Goal: Task Accomplishment & Management: Manage account settings

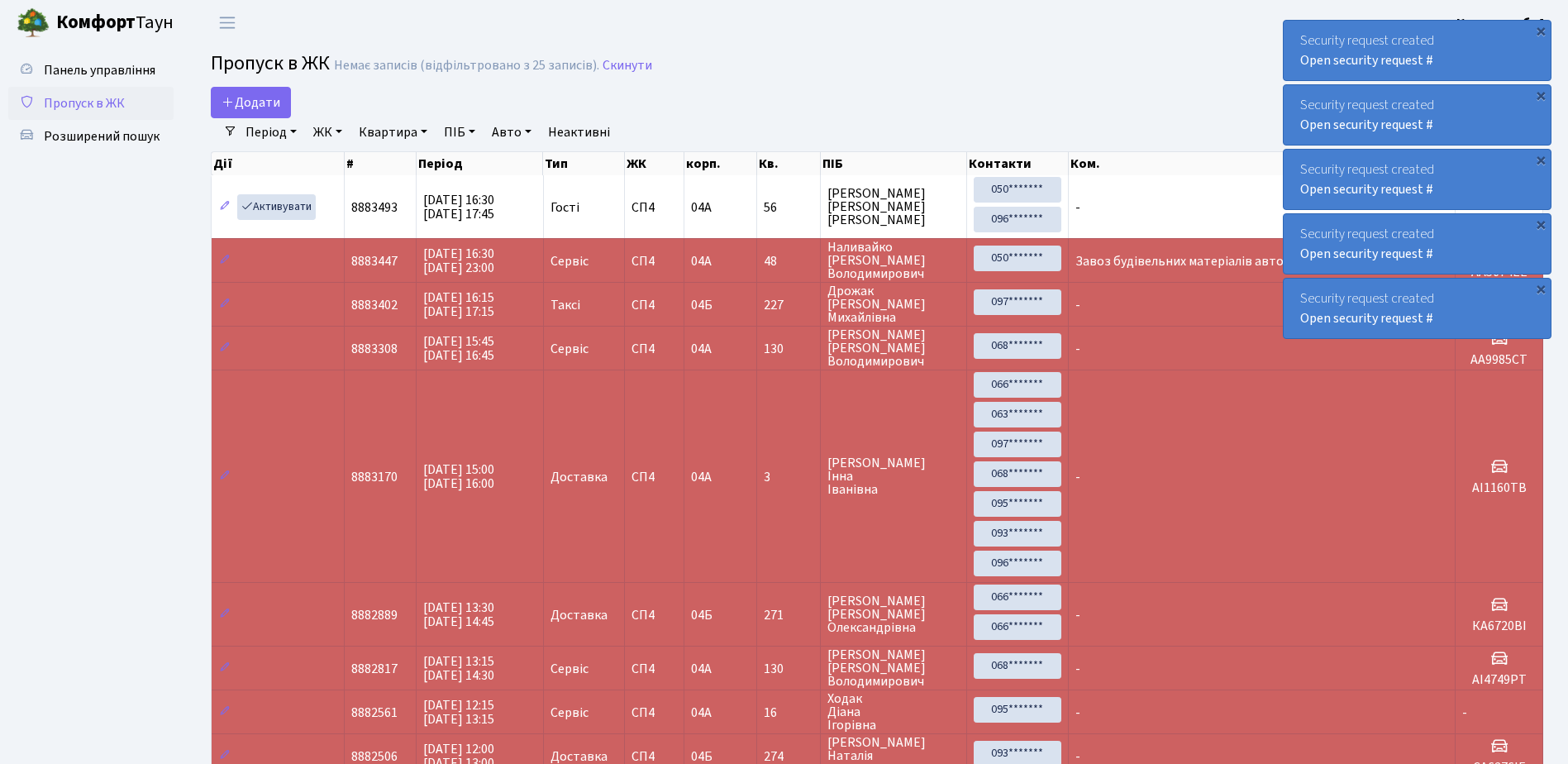
select select "25"
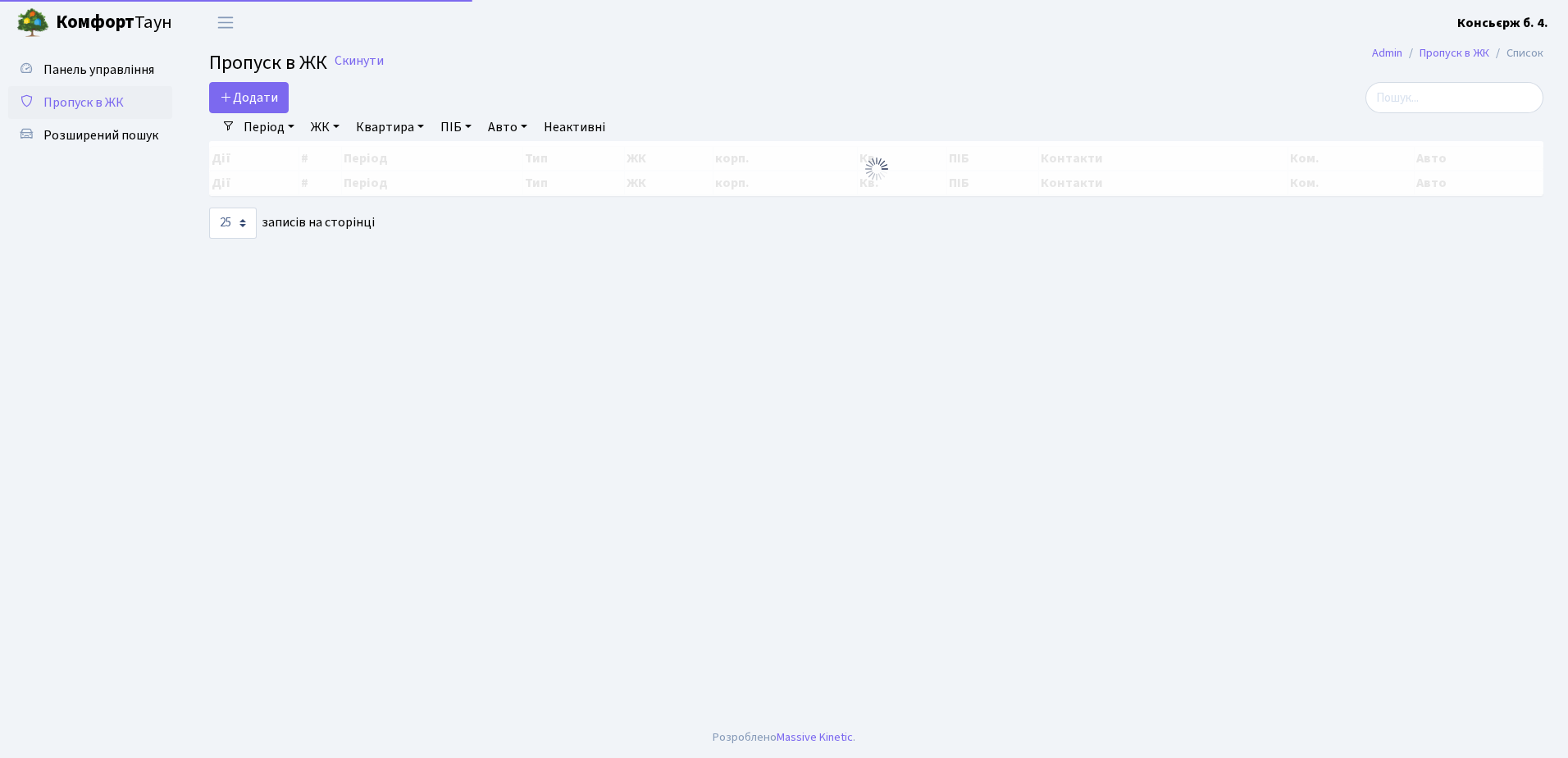
select select "25"
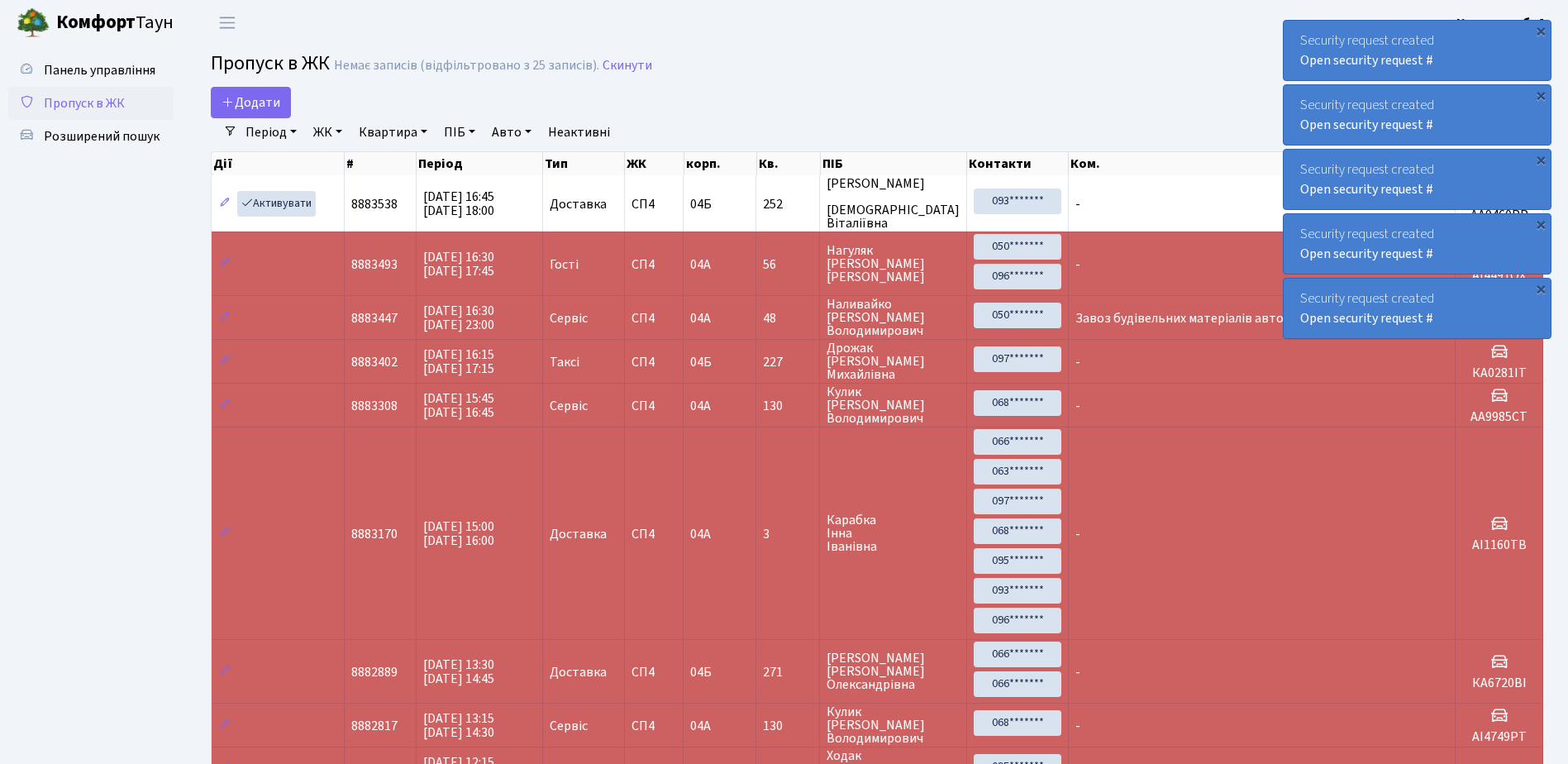
click at [107, 87] on link "Пропуск в ЖК" at bounding box center [90, 103] width 165 height 33
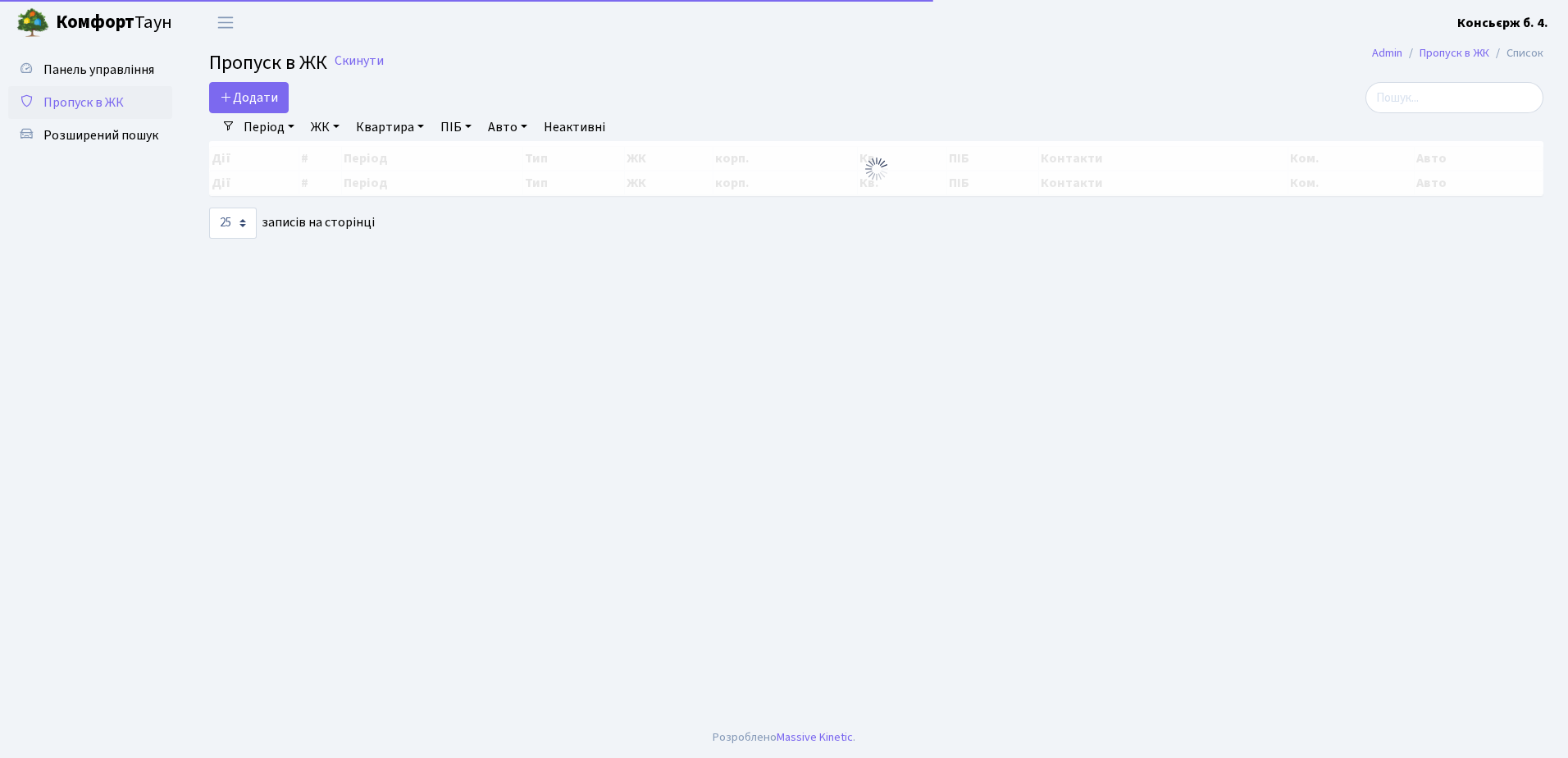
select select "25"
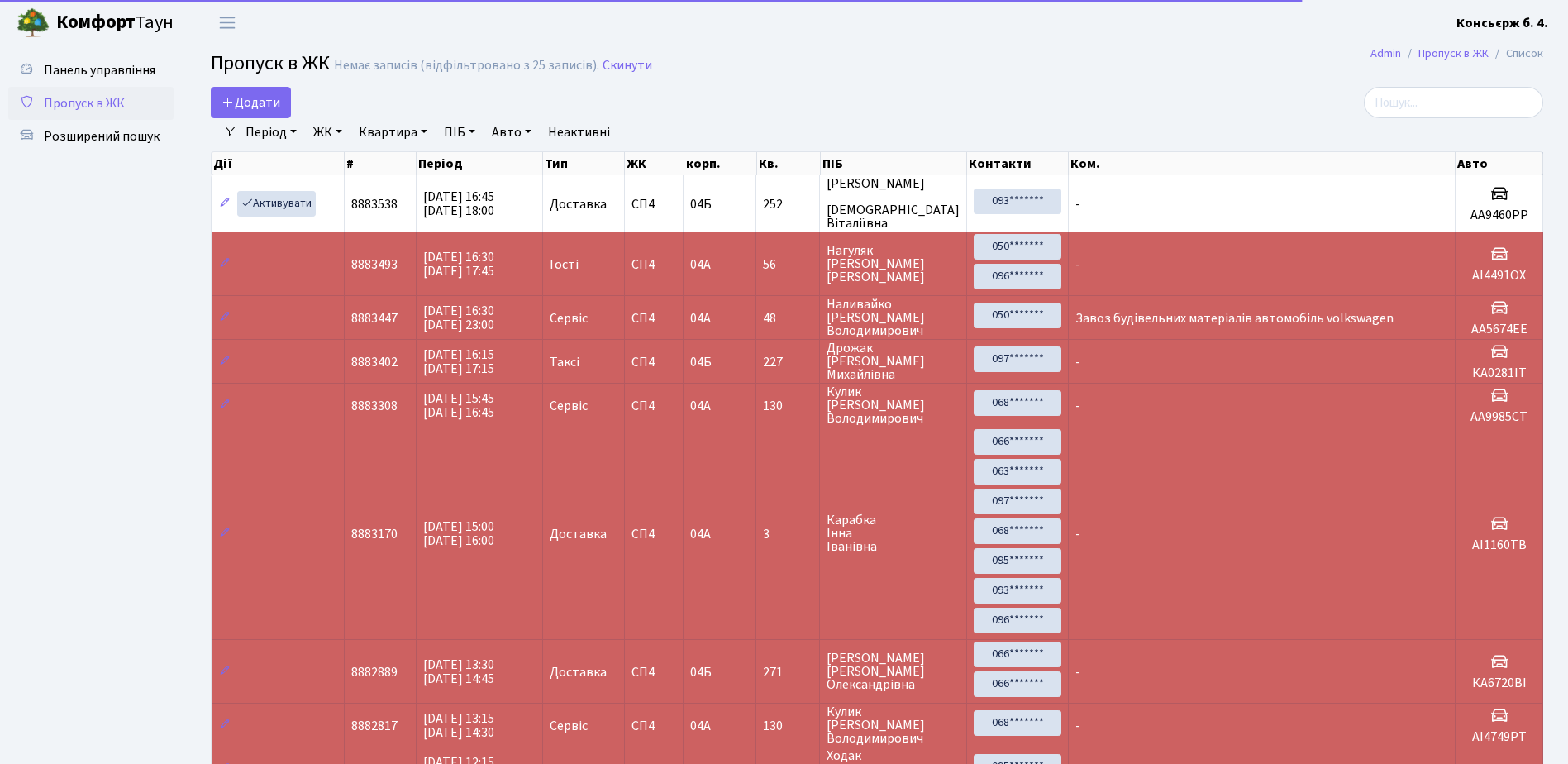
click at [106, 93] on link "Пропуск в ЖК" at bounding box center [90, 103] width 165 height 33
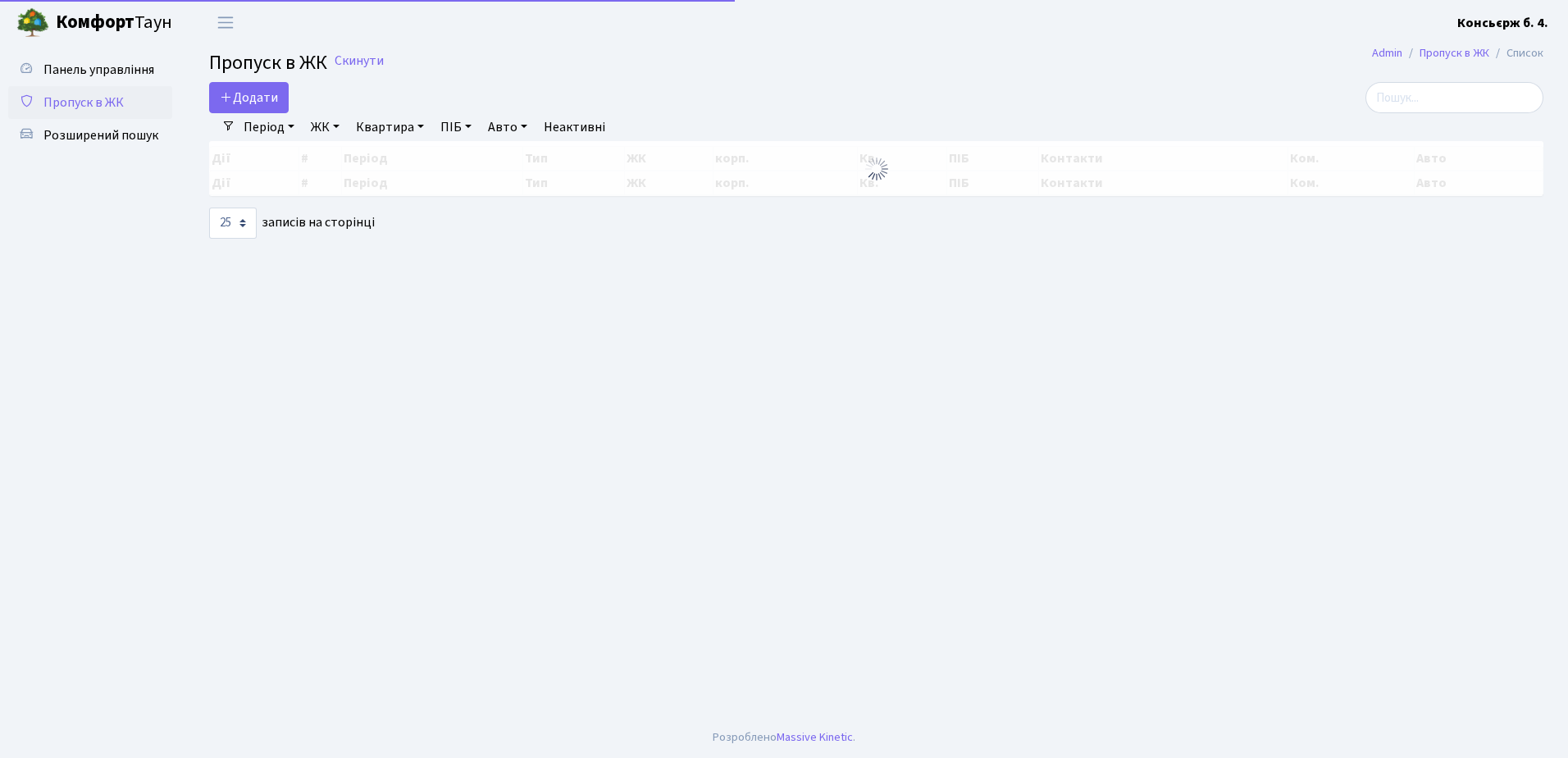
select select "25"
